Goal: Transaction & Acquisition: Purchase product/service

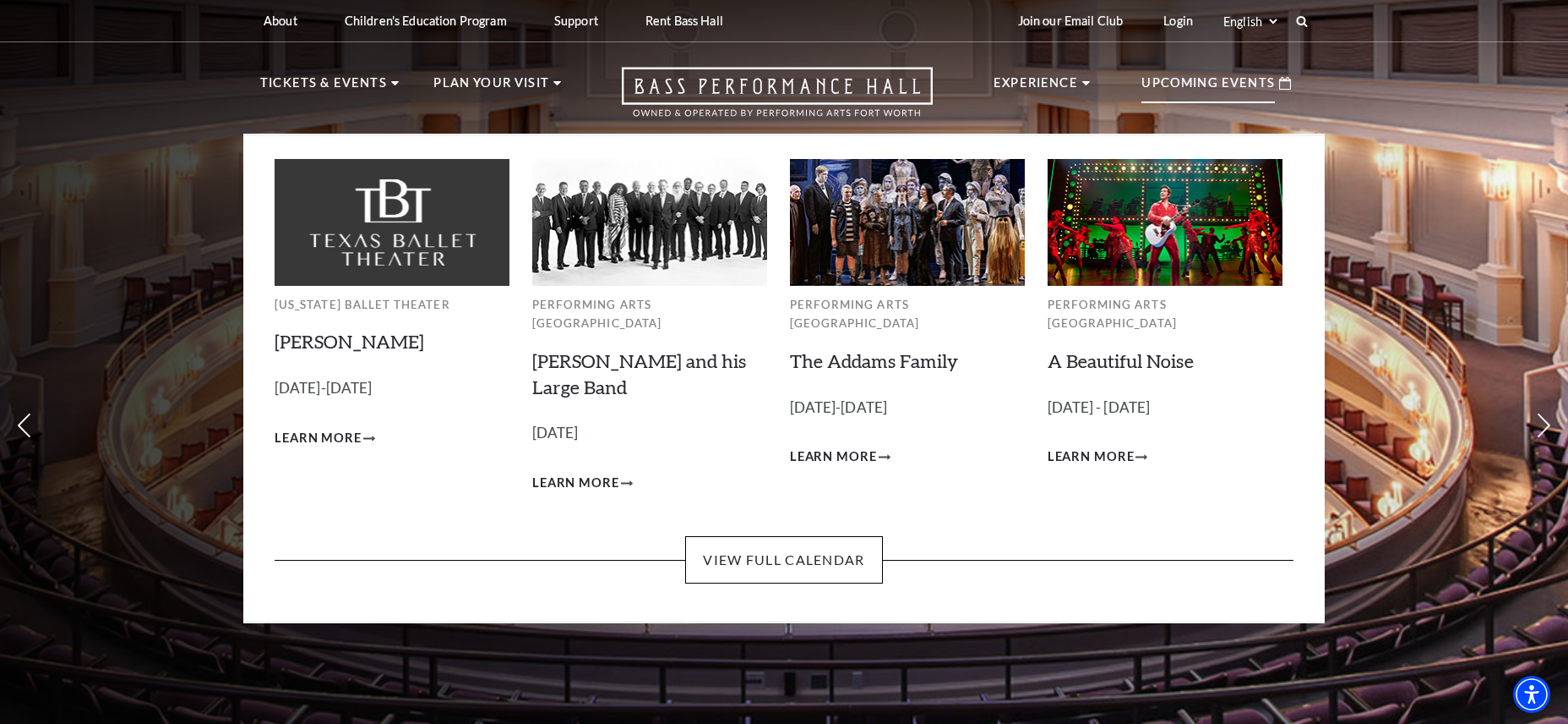
click at [1190, 87] on p "Upcoming Events" at bounding box center [1209, 87] width 134 height 30
click at [650, 349] on link "Lyle Lovett and his Large Band" at bounding box center [639, 374] width 213 height 49
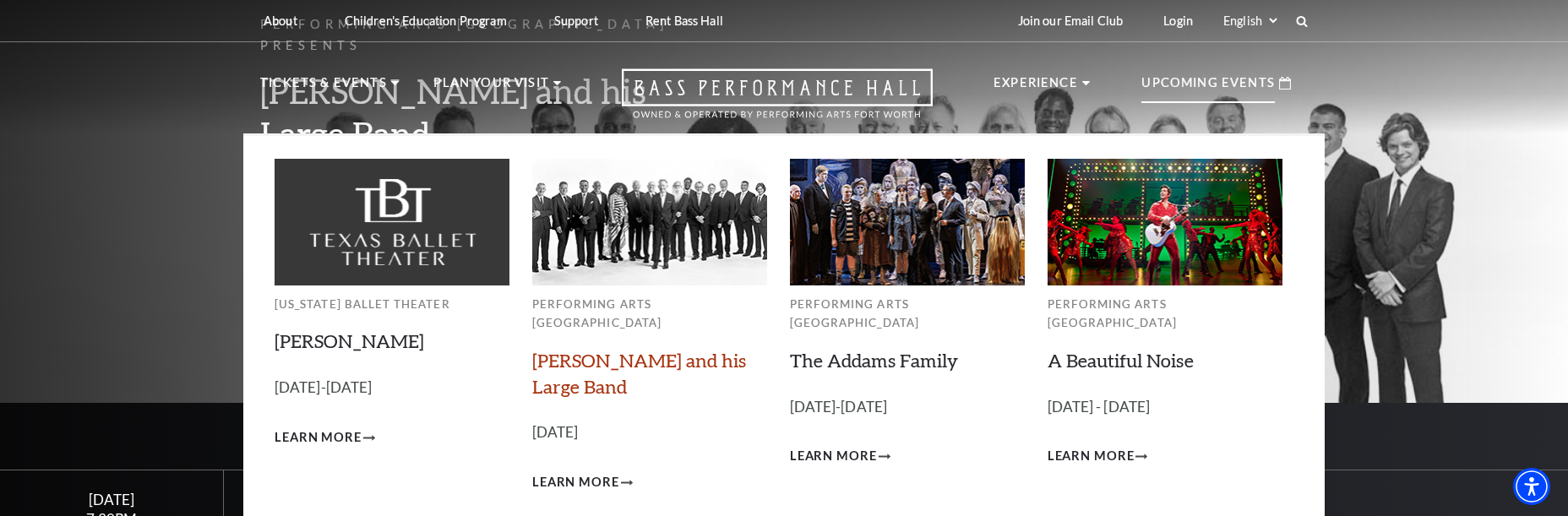
click at [612, 349] on link "[PERSON_NAME] and his Large Band" at bounding box center [639, 373] width 213 height 49
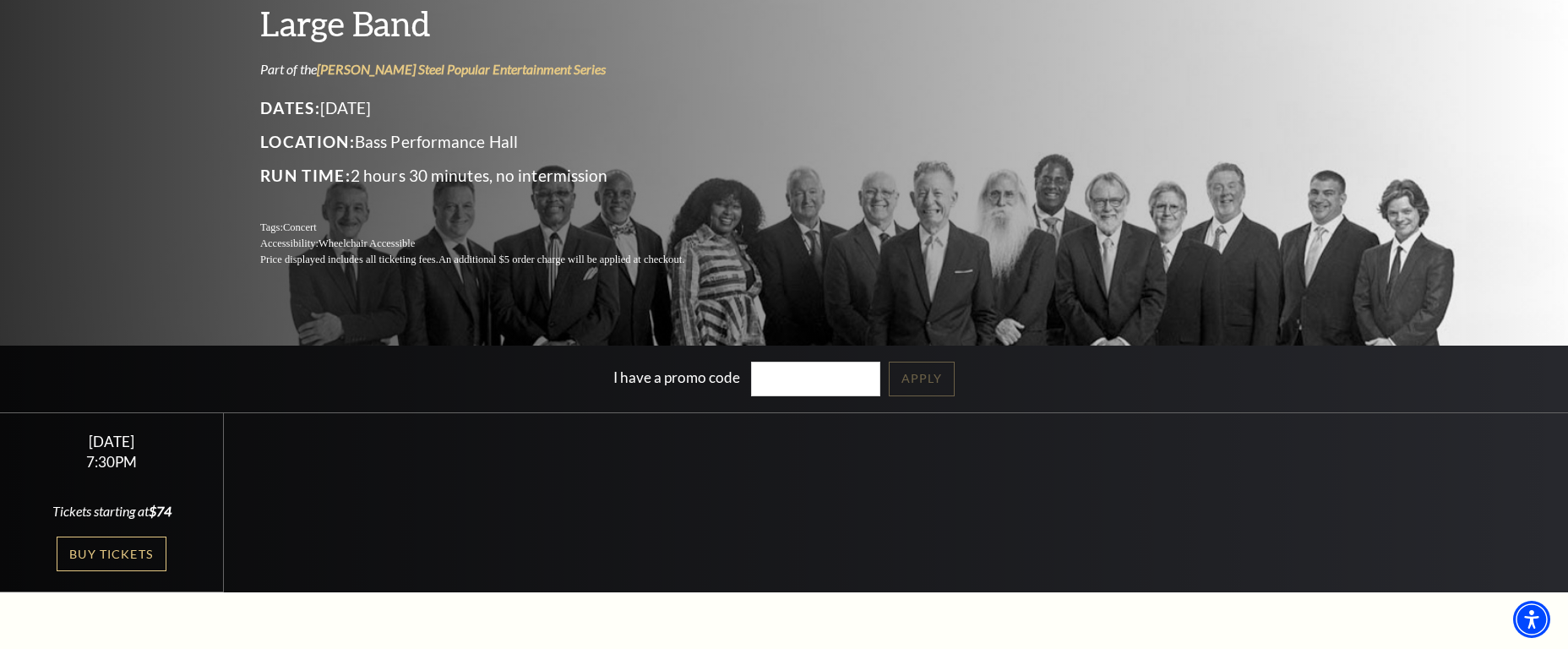
scroll to position [169, 0]
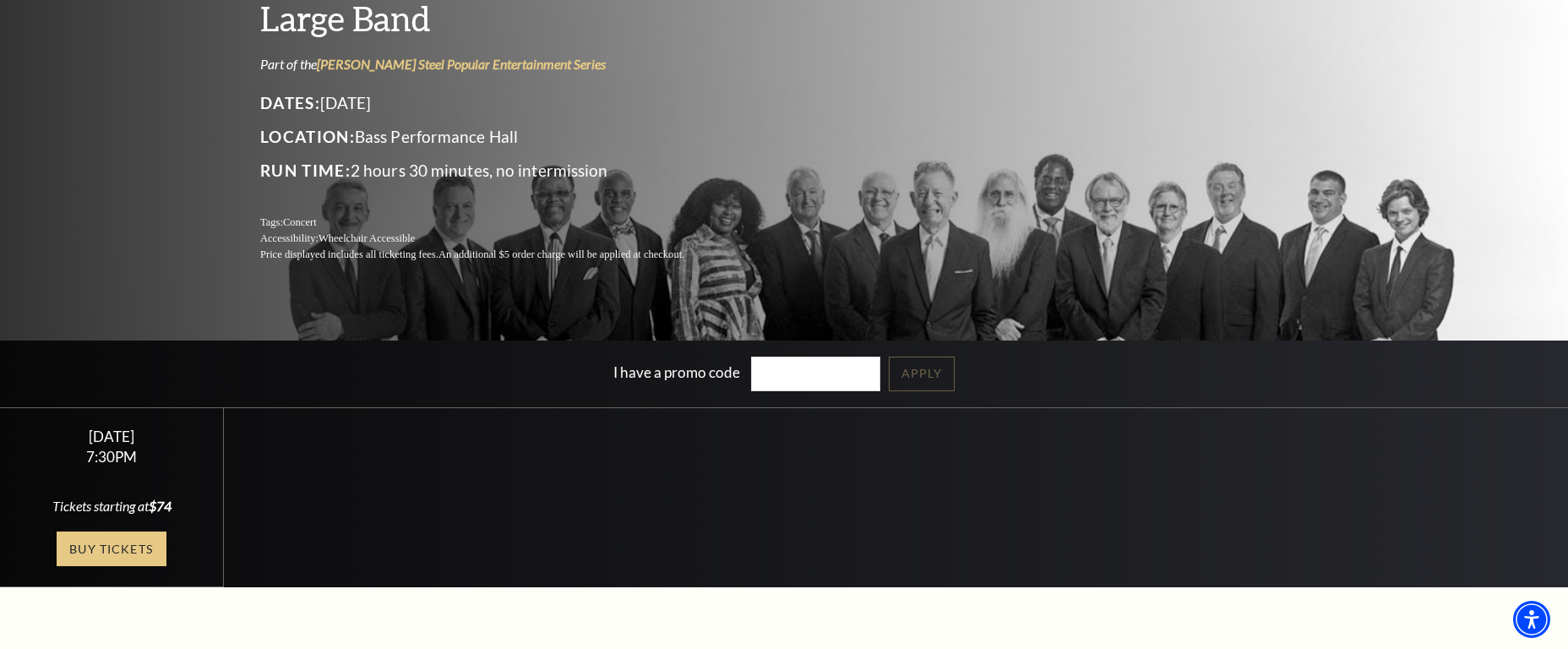
click at [118, 515] on link "Buy Tickets" at bounding box center [111, 549] width 110 height 35
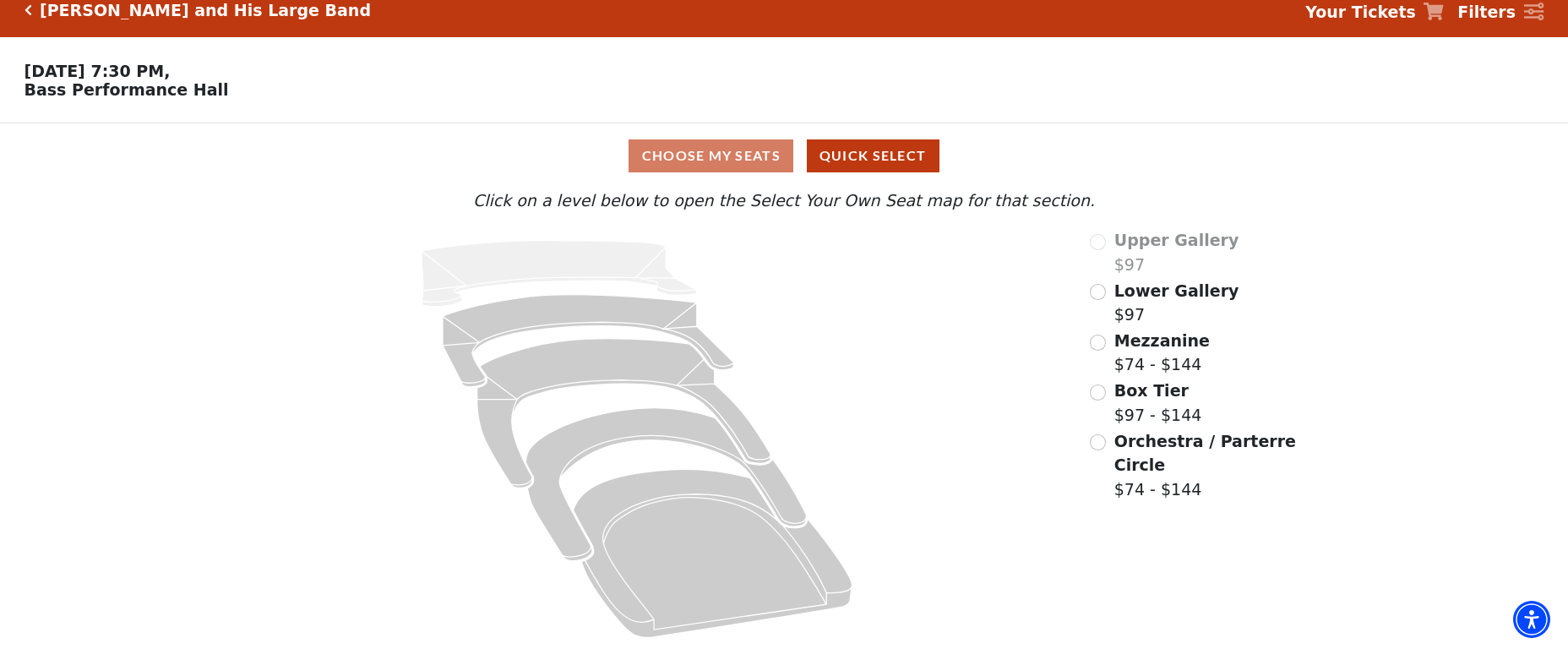
scroll to position [24, 0]
click at [1094, 441] on input "Orchestra / Parterre Circle$74 - $144\a" at bounding box center [1098, 441] width 16 height 16
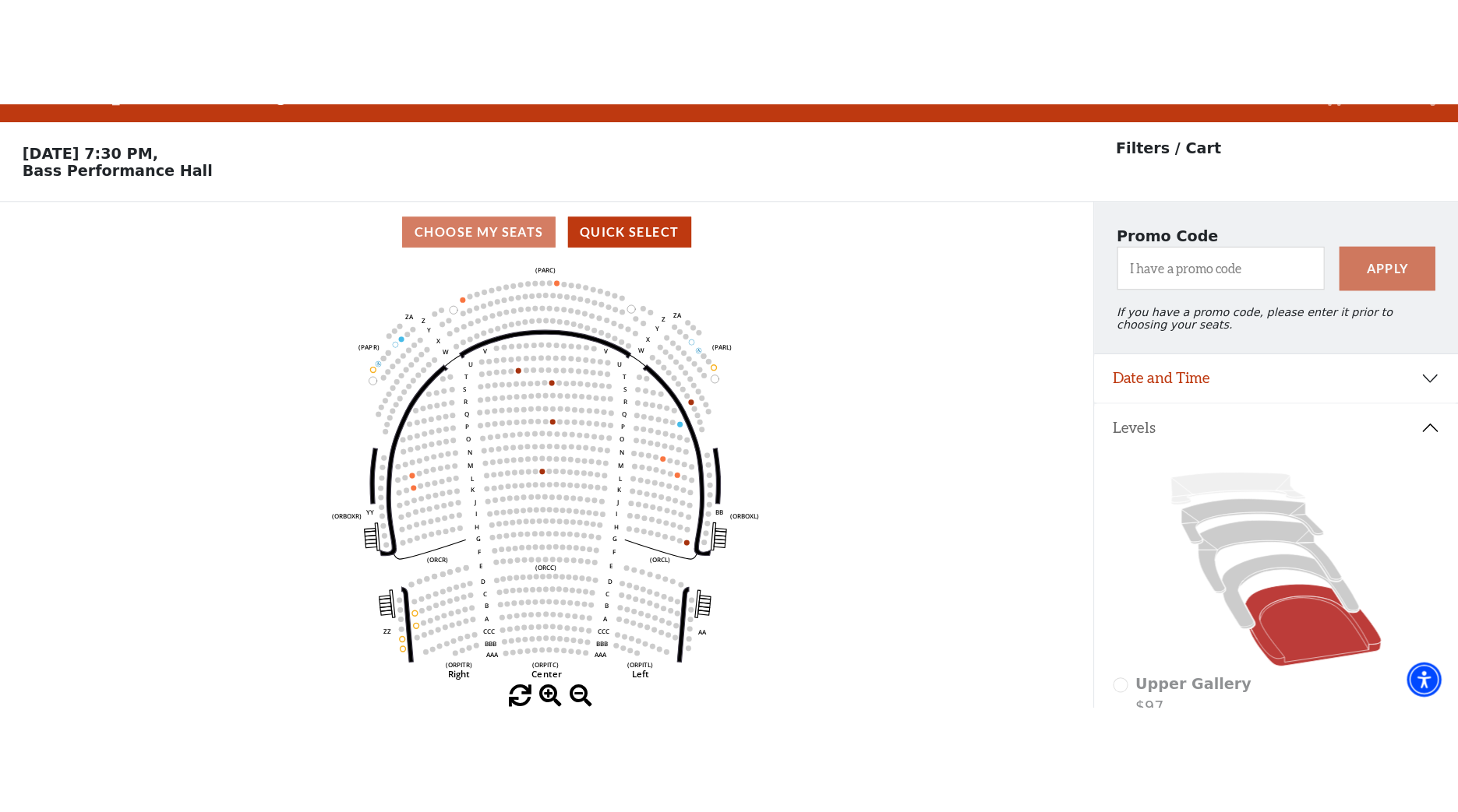
scroll to position [0, 0]
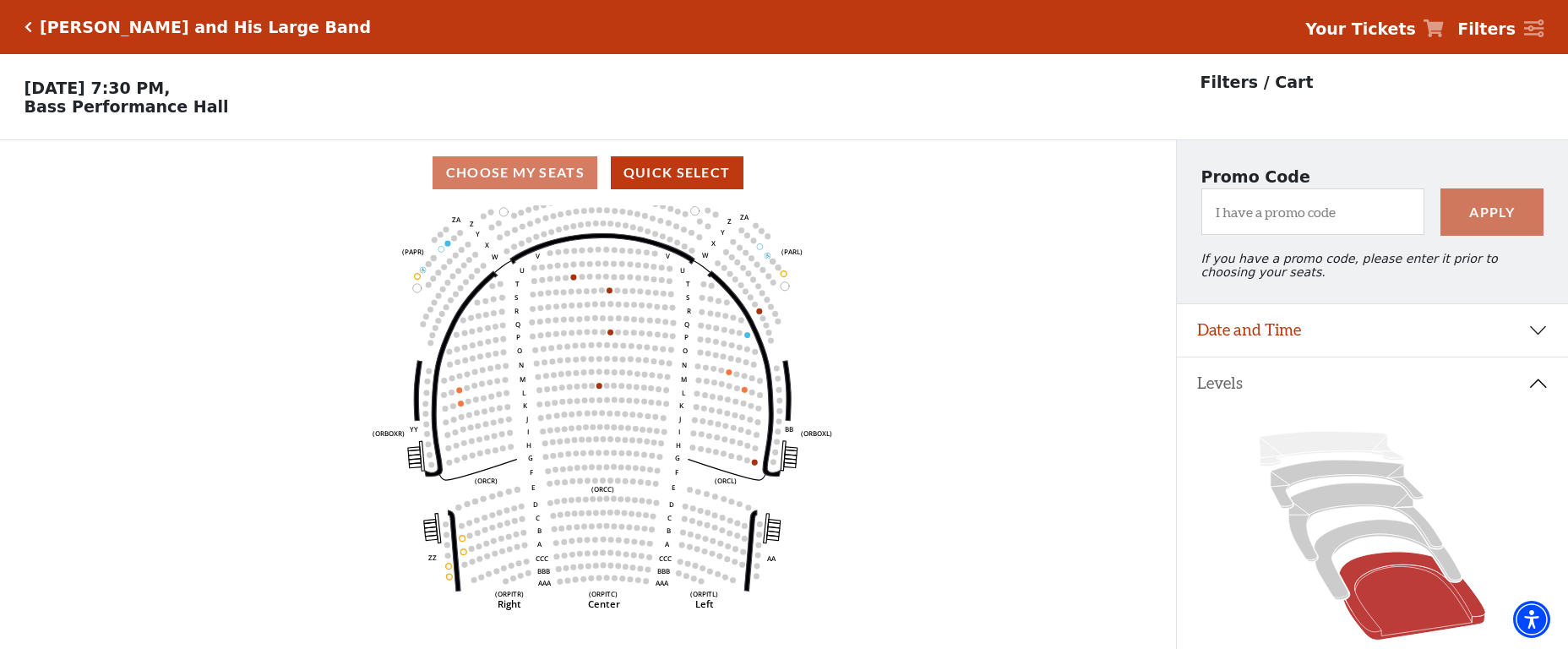
drag, startPoint x: 880, startPoint y: 357, endPoint x: 913, endPoint y: 231, distance: 130.2
click at [913, 231] on icon "Left (ORPITL) Right (ORPITR) Center (ORPITC) ZZ AA YY BB ZA ZA (ORCL) (ORCR) (O…" at bounding box center [588, 433] width 1059 height 455
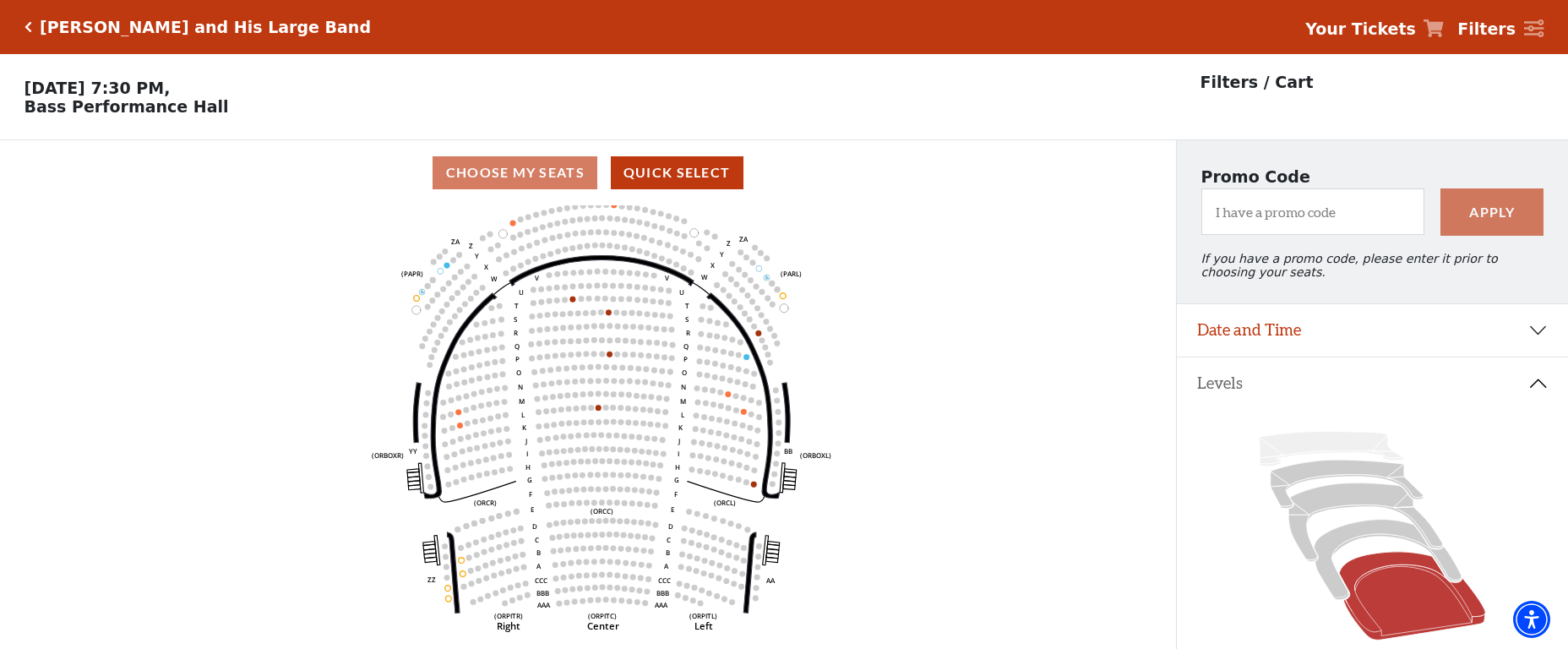
drag, startPoint x: 866, startPoint y: 350, endPoint x: 804, endPoint y: 411, distance: 87.0
click at [847, 434] on icon "Left (ORPITL) Right (ORPITR) Center (ORPITC) ZZ AA YY BB ZA ZA (ORCL) (ORCR) (O…" at bounding box center [588, 433] width 1059 height 455
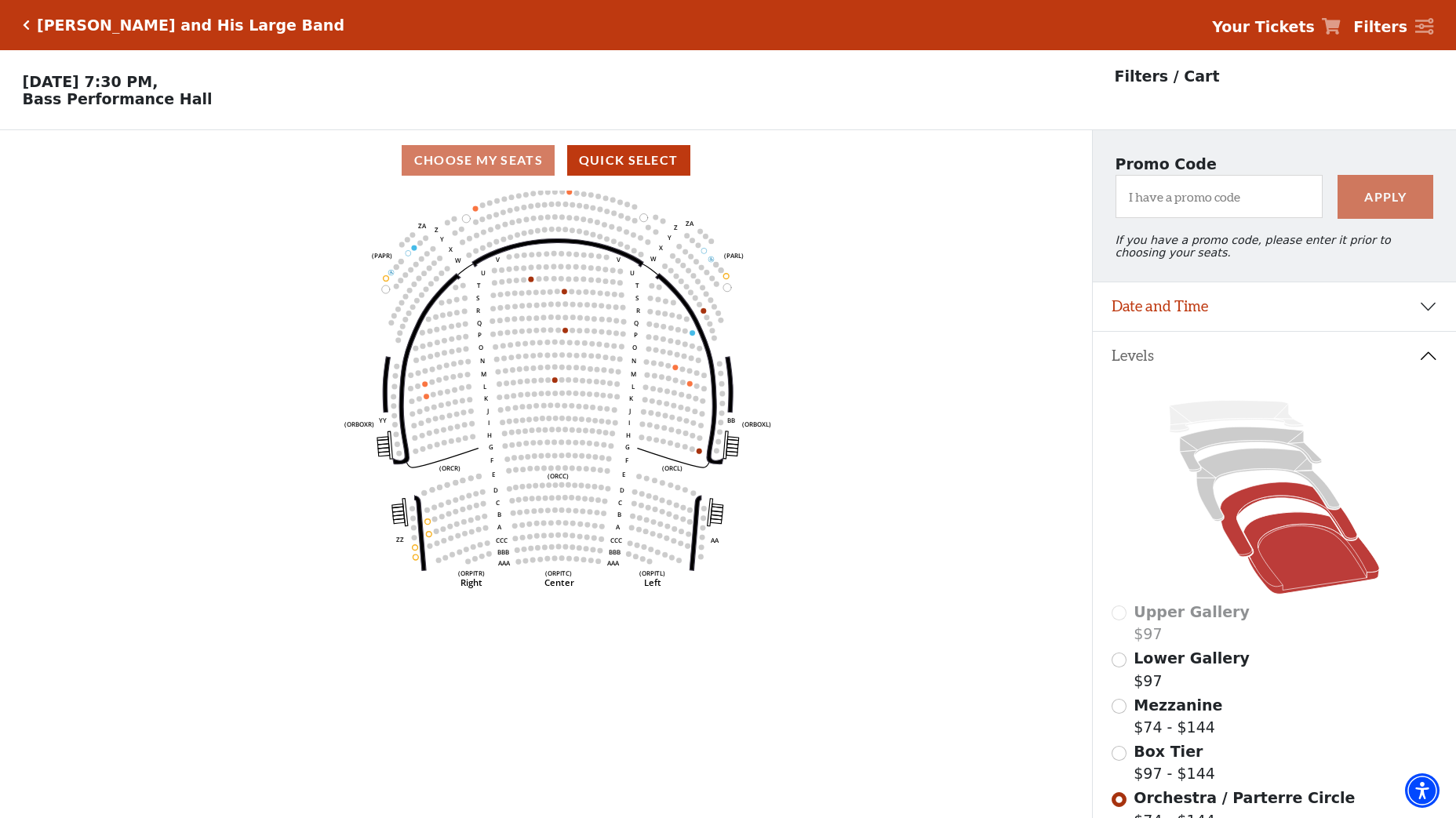
click at [1281, 498] on icon at bounding box center [1288, 520] width 137 height 75
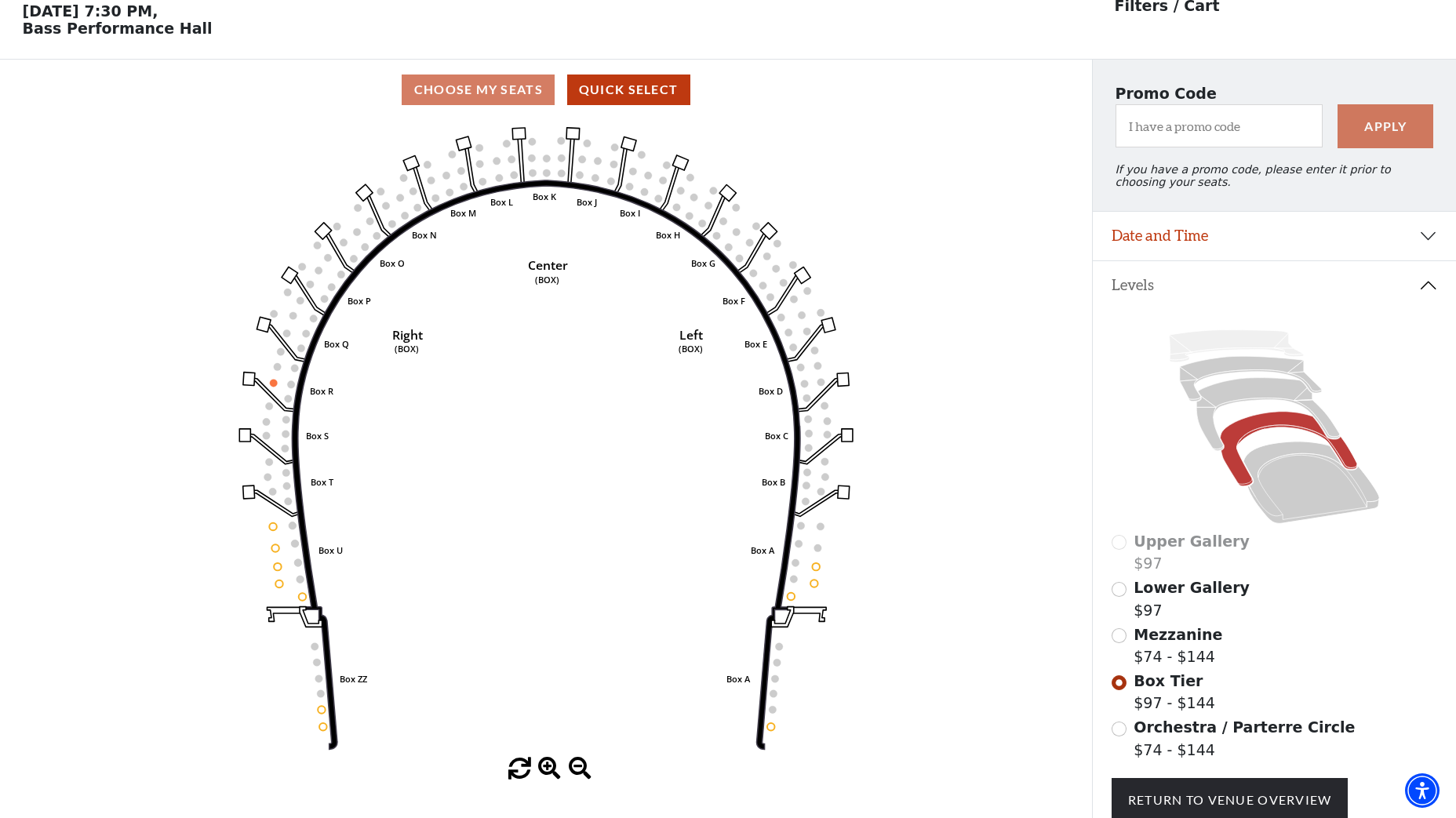
scroll to position [73, 0]
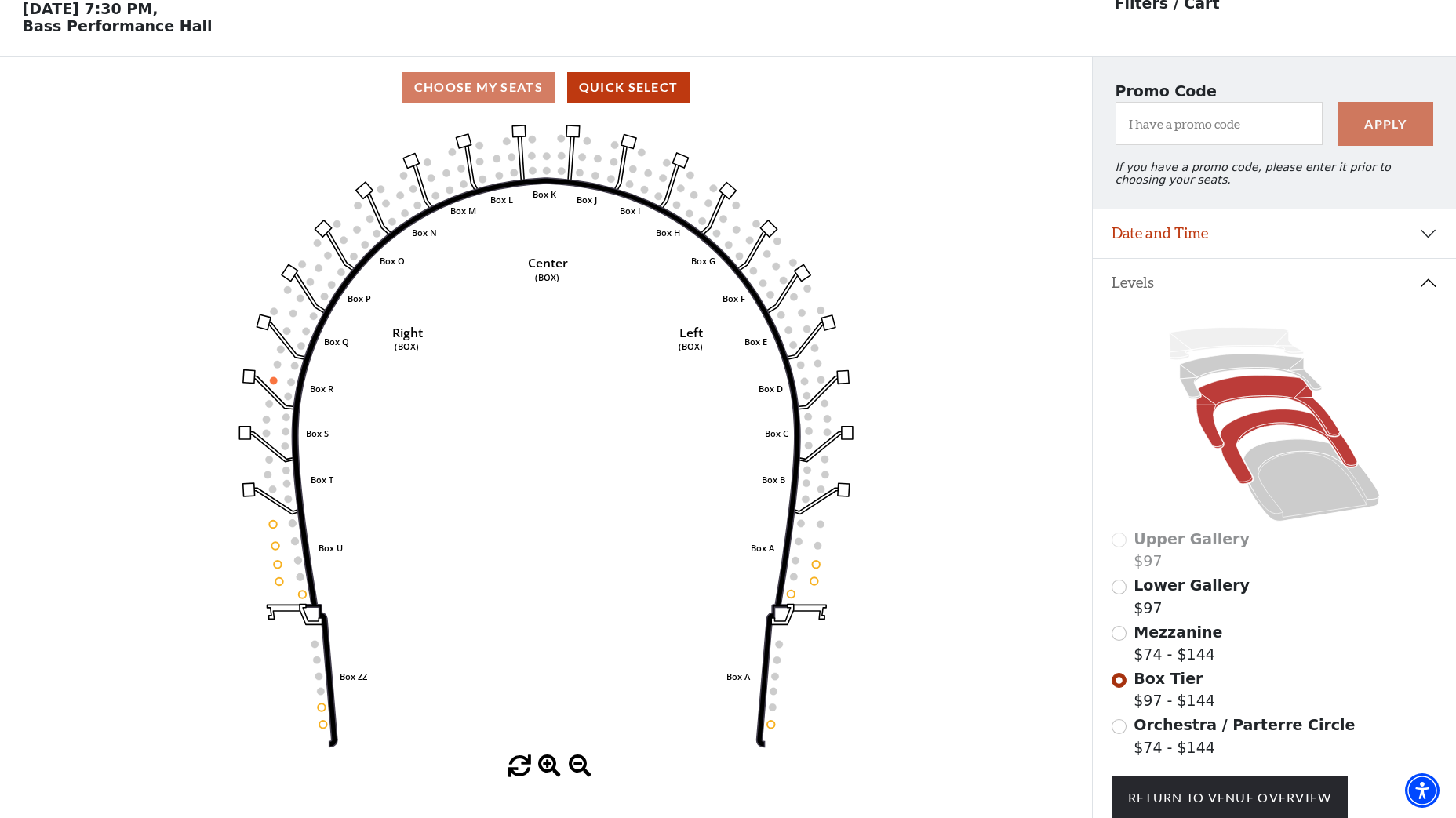
click at [1291, 401] on icon at bounding box center [1268, 412] width 143 height 73
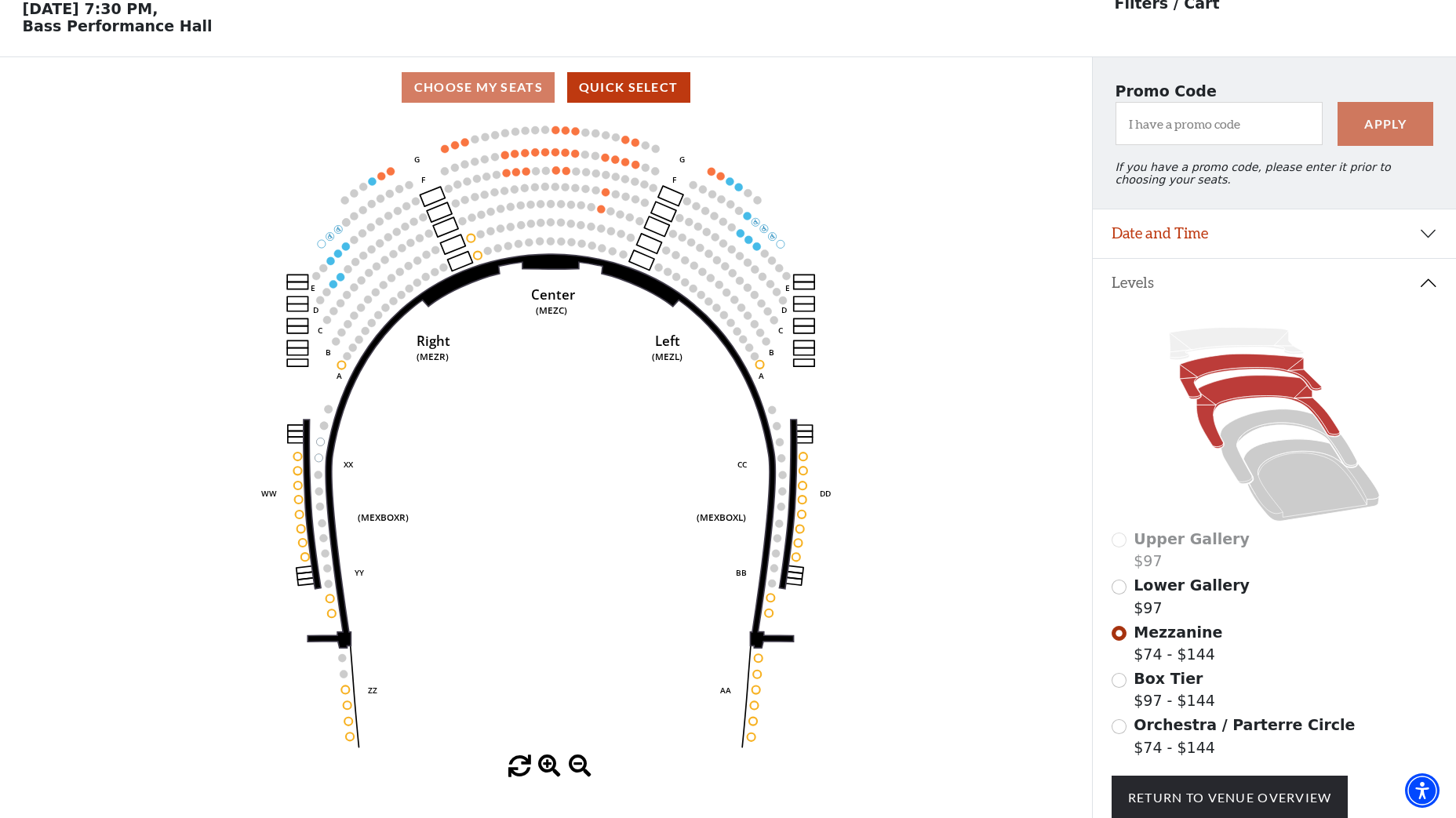
click at [1230, 374] on icon at bounding box center [1251, 377] width 142 height 45
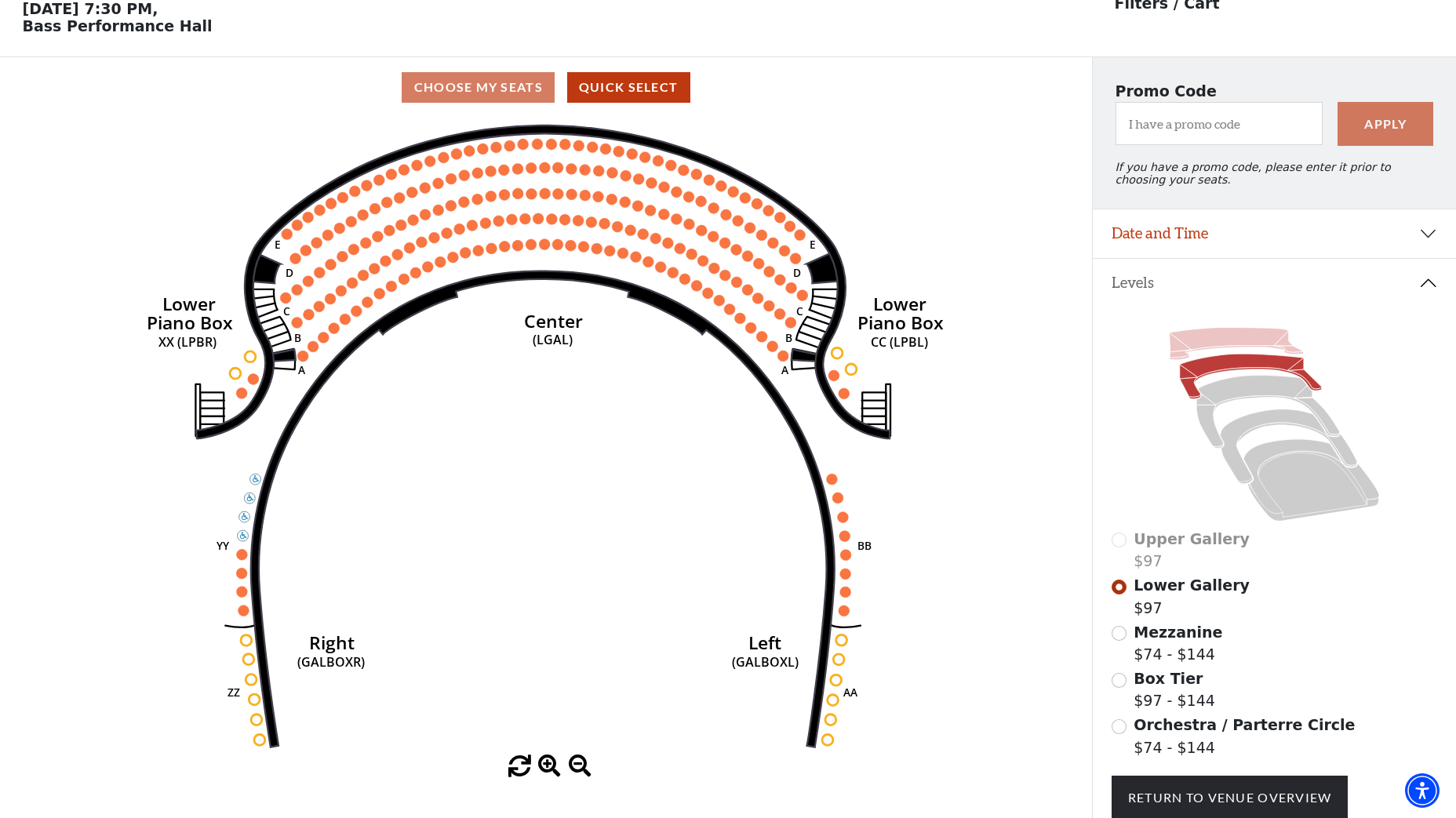
click at [1247, 353] on icon at bounding box center [1236, 344] width 134 height 32
click at [1217, 350] on icon at bounding box center [1236, 344] width 134 height 32
click at [1223, 392] on icon at bounding box center [1268, 412] width 143 height 73
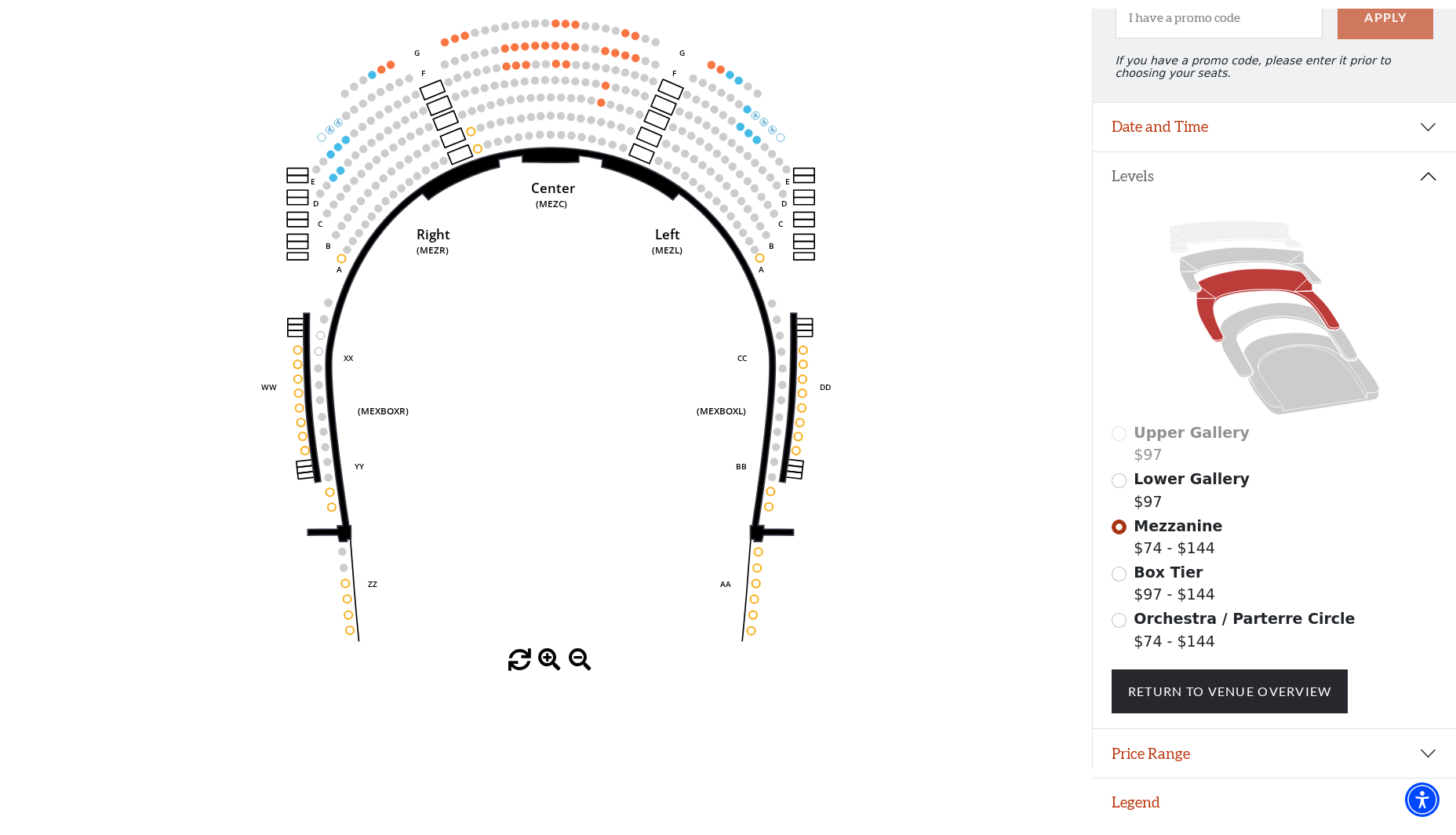
scroll to position [183, 0]
